Goal: Task Accomplishment & Management: Manage account settings

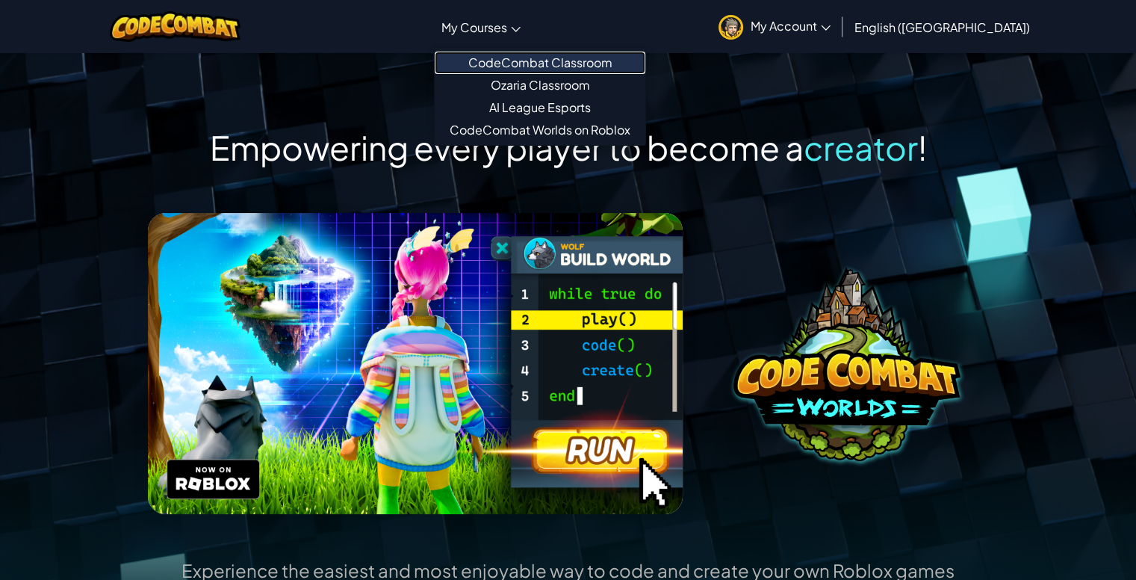
click at [560, 58] on link "CodeCombat Classroom" at bounding box center [540, 63] width 211 height 22
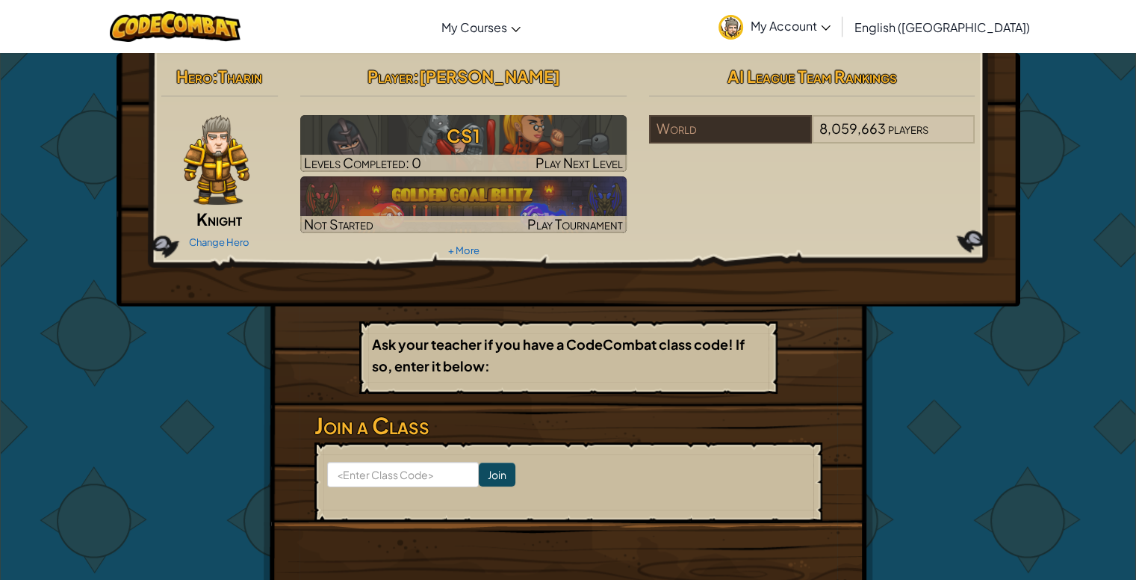
click at [838, 22] on link "My Account" at bounding box center [774, 26] width 127 height 47
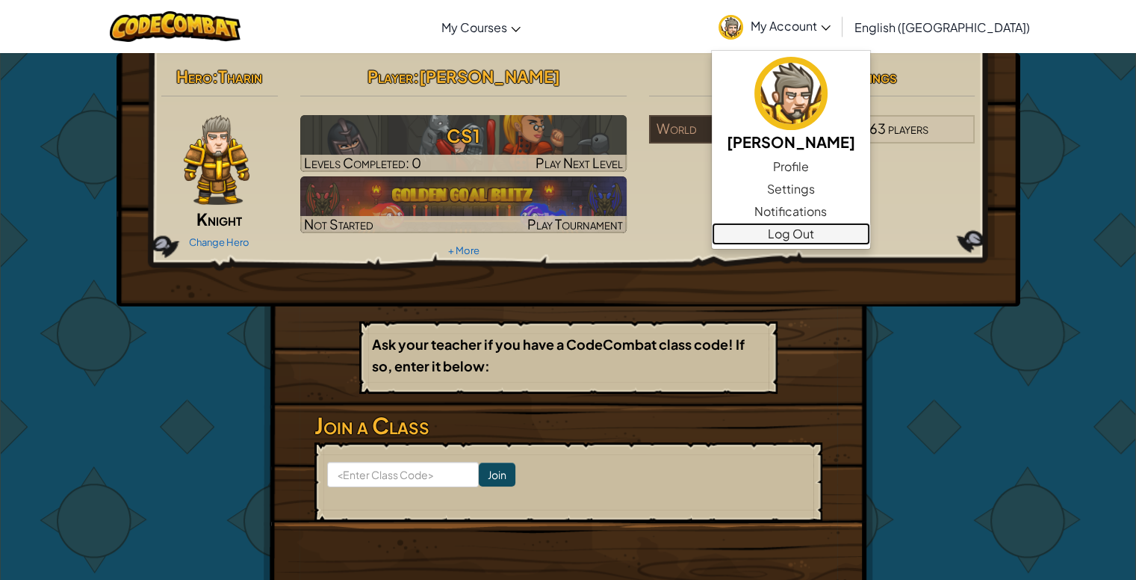
click at [852, 234] on link "Log Out" at bounding box center [791, 234] width 158 height 22
